Goal: Information Seeking & Learning: Learn about a topic

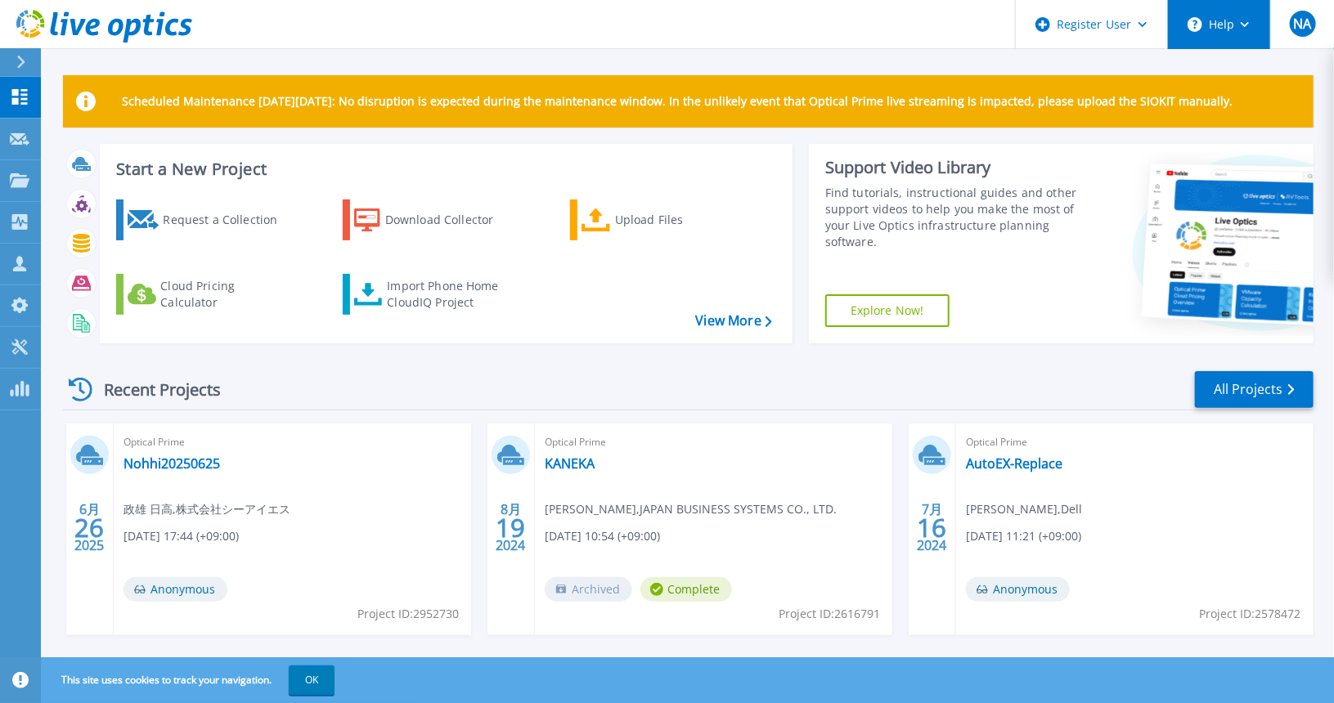
click at [1247, 29] on button "Help" at bounding box center [1219, 24] width 102 height 49
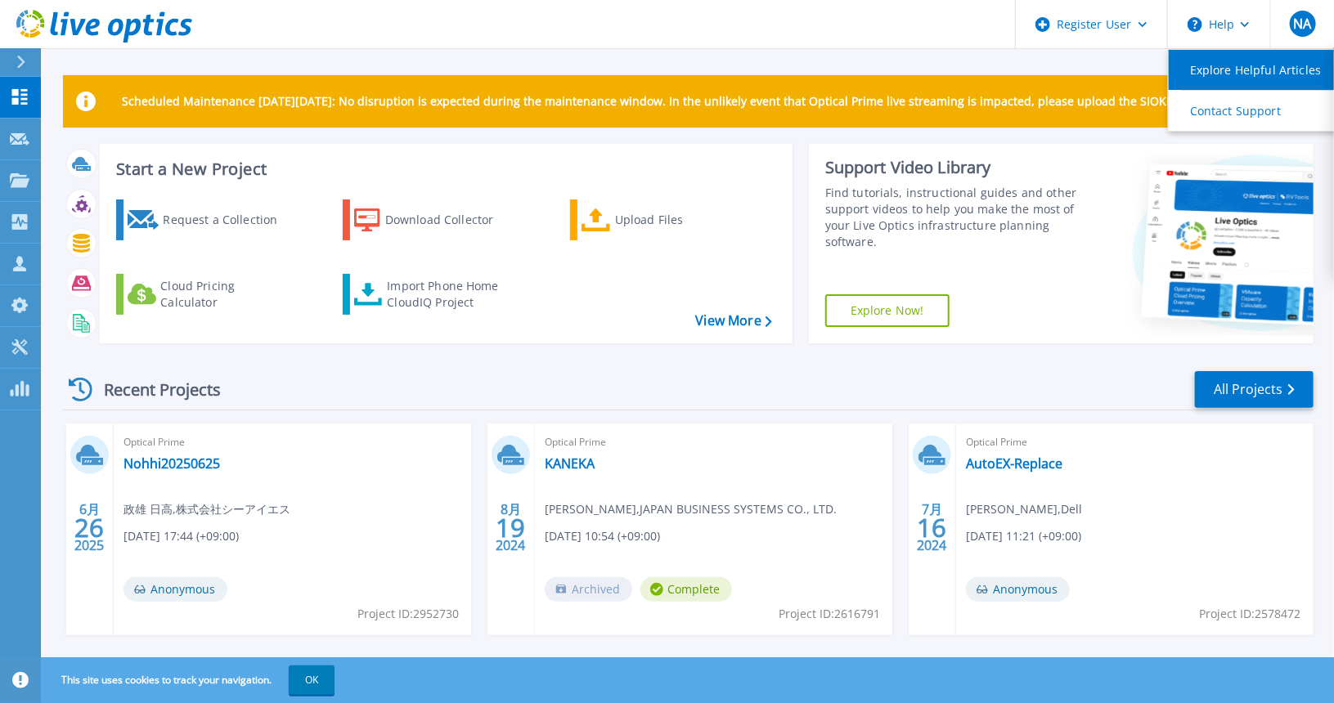
click at [1212, 71] on link "Explore Helpful Articles" at bounding box center [1260, 70] width 182 height 40
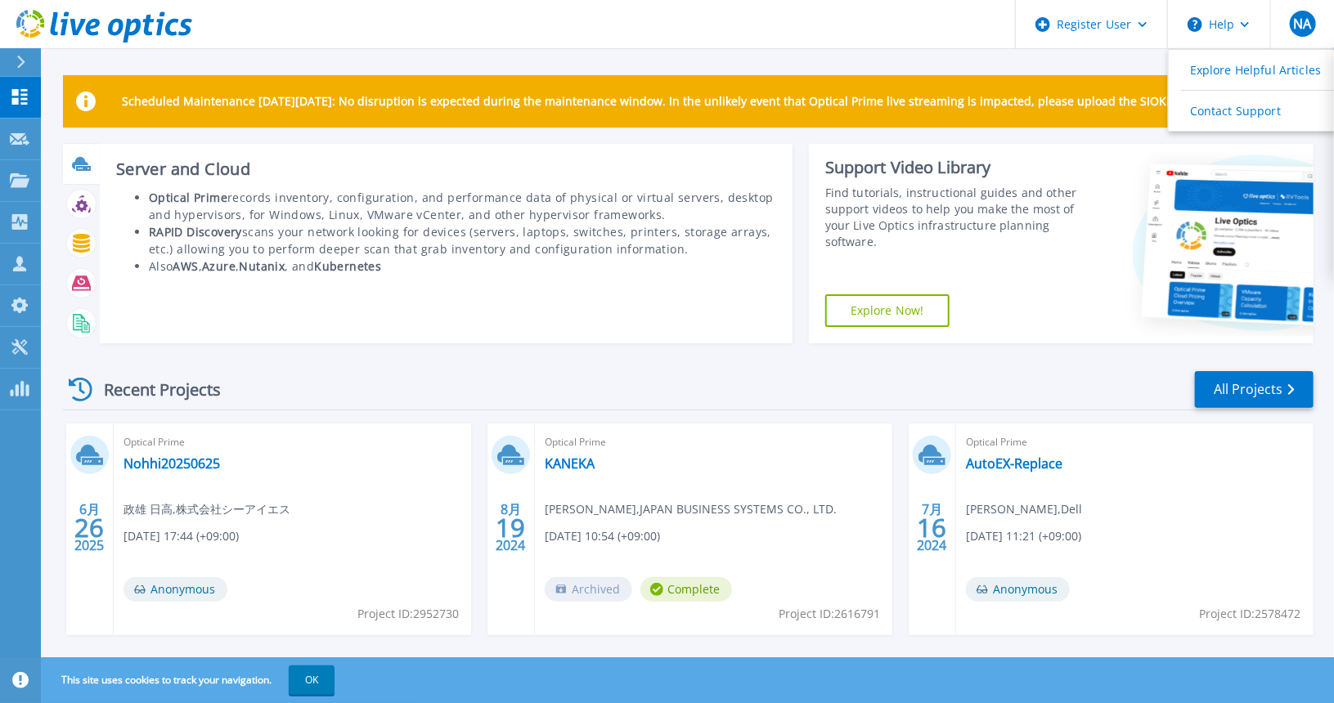
click at [84, 165] on icon at bounding box center [81, 164] width 19 height 19
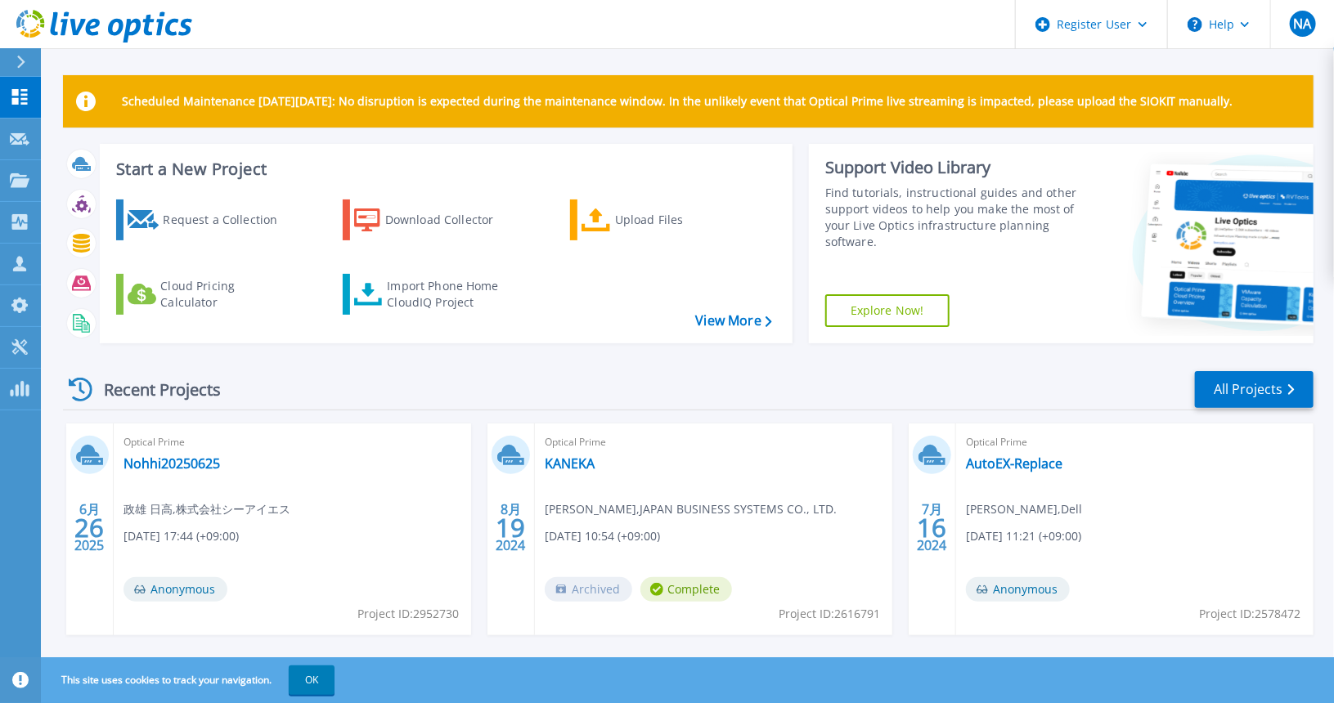
click at [878, 312] on link "Explore Now!" at bounding box center [887, 310] width 124 height 33
click at [17, 348] on icon at bounding box center [20, 347] width 20 height 16
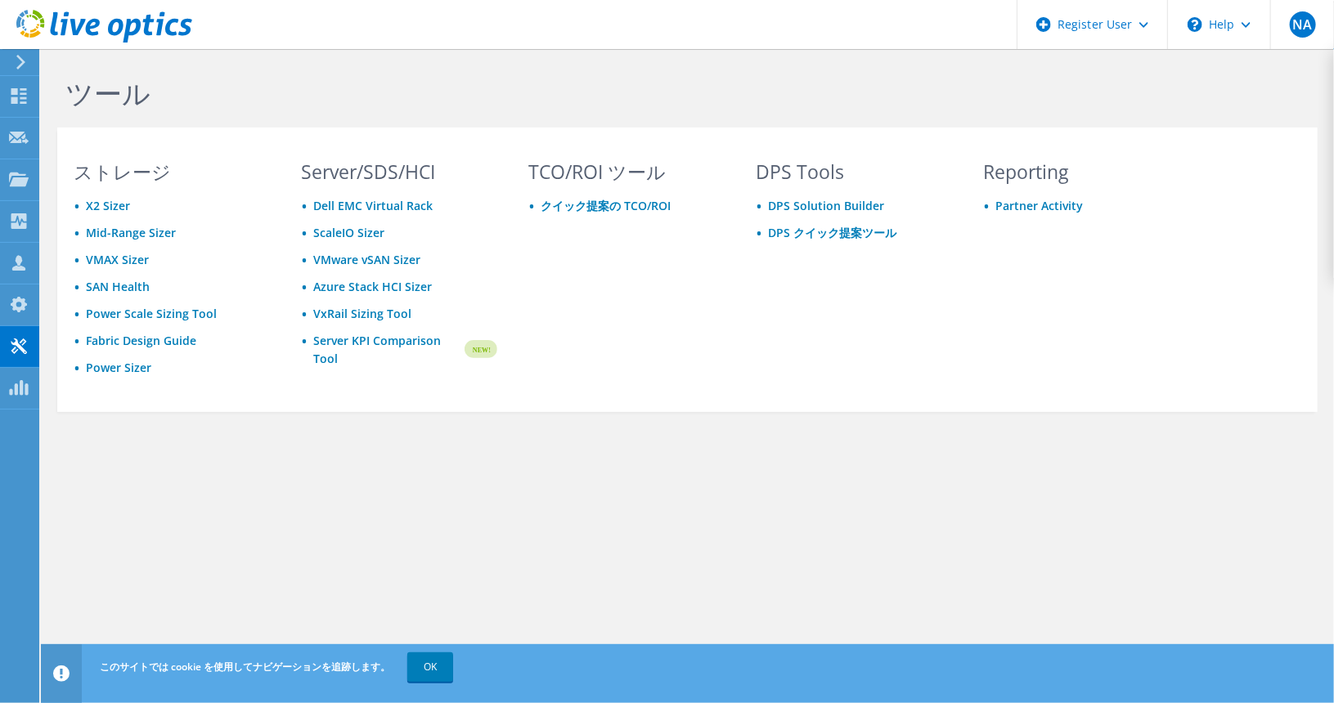
drag, startPoint x: 320, startPoint y: 425, endPoint x: 284, endPoint y: 429, distance: 36.2
click at [316, 428] on div "ツール ストレージ X2 Sizer Mid-Range Sizer VMAX Sizer SAN Health Power Scale Sizing Too…" at bounding box center [687, 279] width 1293 height 461
click at [12, 392] on use at bounding box center [18, 388] width 19 height 16
click at [24, 62] on use at bounding box center [20, 62] width 9 height 15
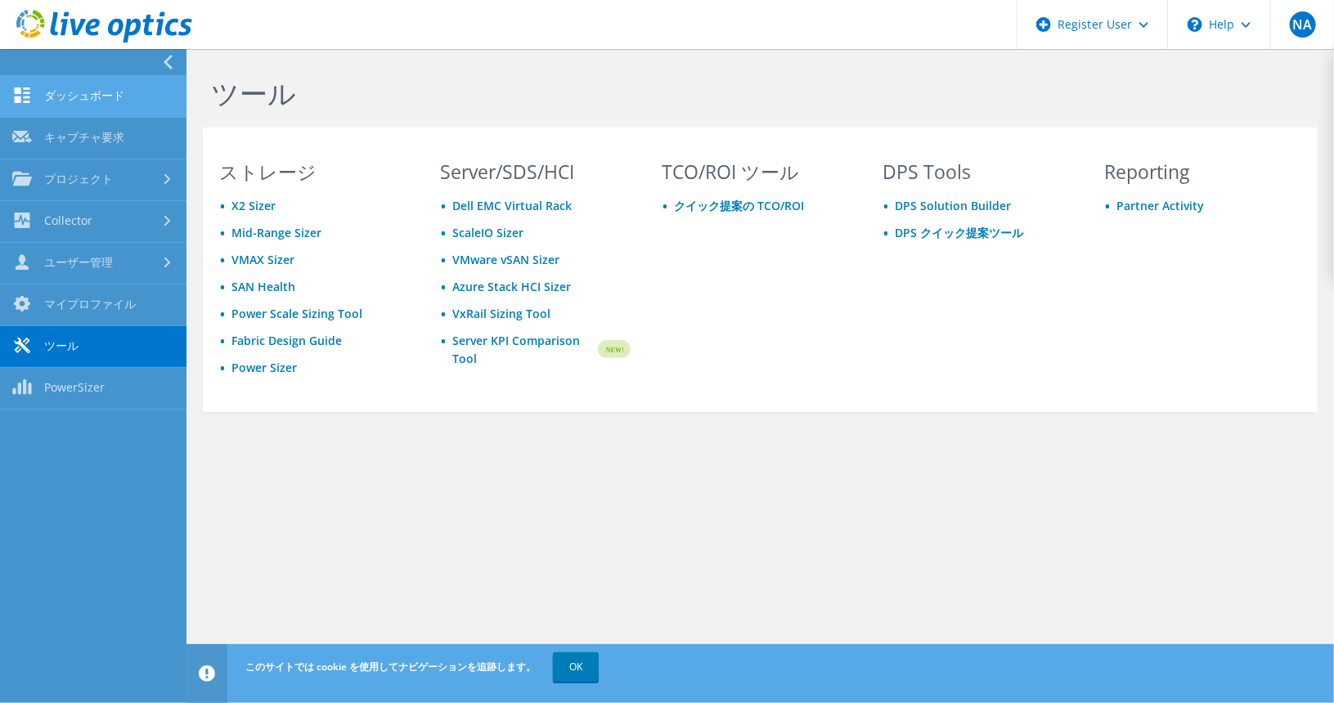
click at [89, 92] on link "ダッシュボード" at bounding box center [93, 97] width 186 height 42
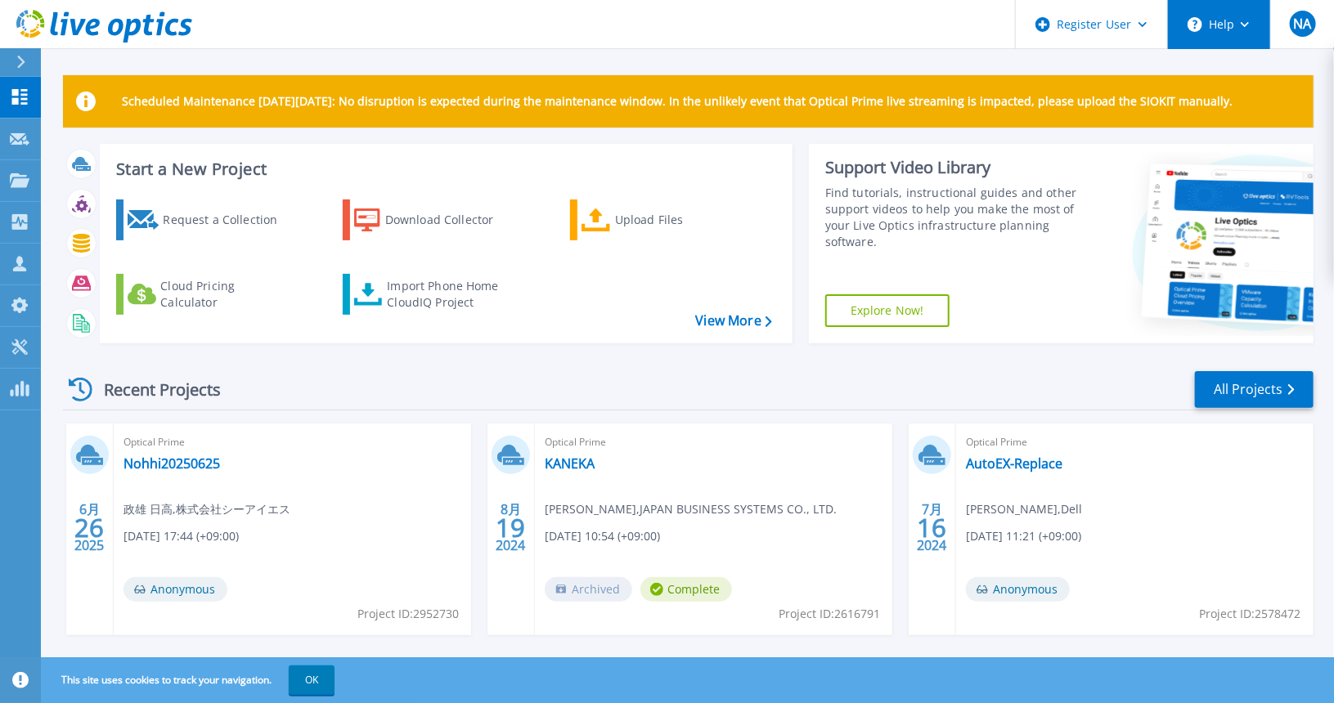
click at [1246, 22] on icon at bounding box center [1245, 25] width 9 height 6
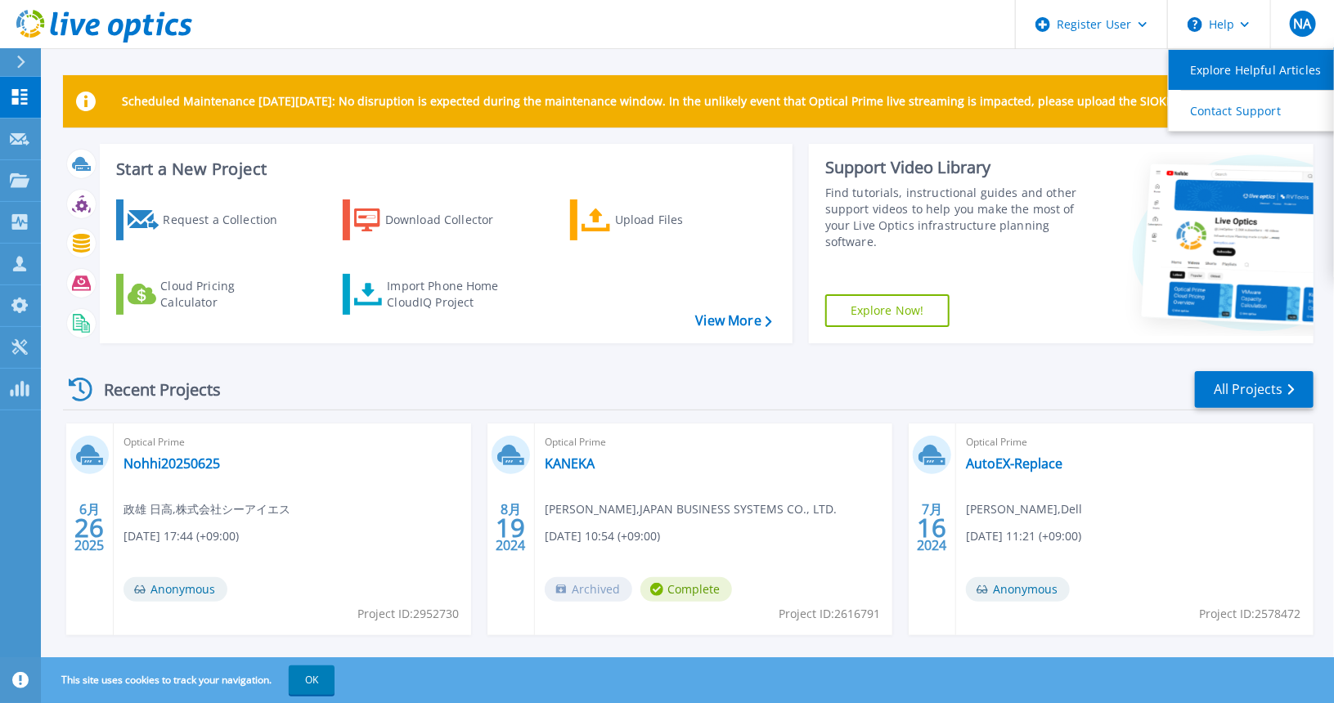
click at [1248, 73] on link "Explore Helpful Articles" at bounding box center [1260, 70] width 182 height 40
